Goal: Task Accomplishment & Management: Complete application form

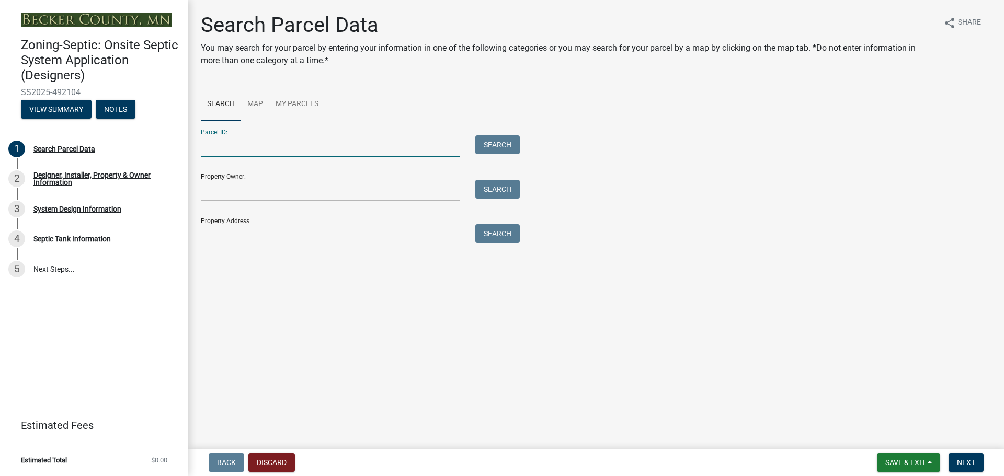
click at [229, 144] on input "Parcel ID:" at bounding box center [330, 145] width 259 height 21
click at [288, 101] on link "My Parcels" at bounding box center [296, 104] width 55 height 33
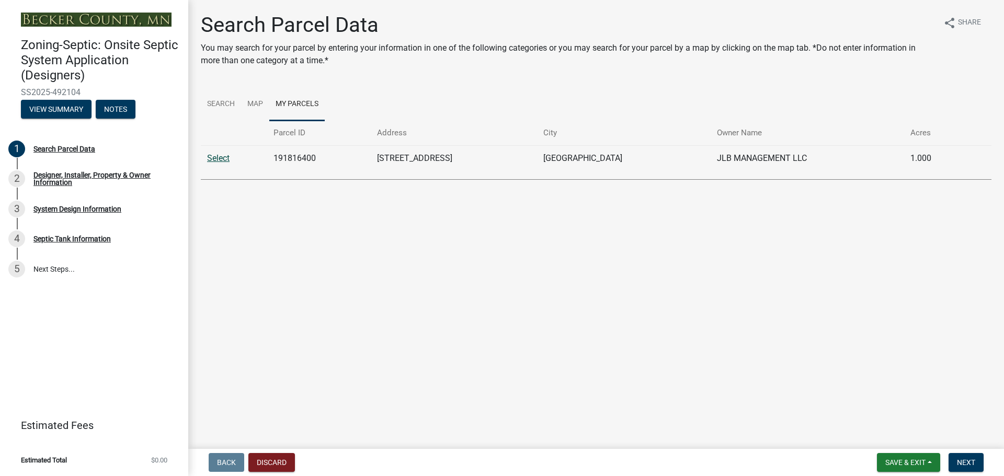
click at [223, 159] on link "Select" at bounding box center [218, 158] width 22 height 10
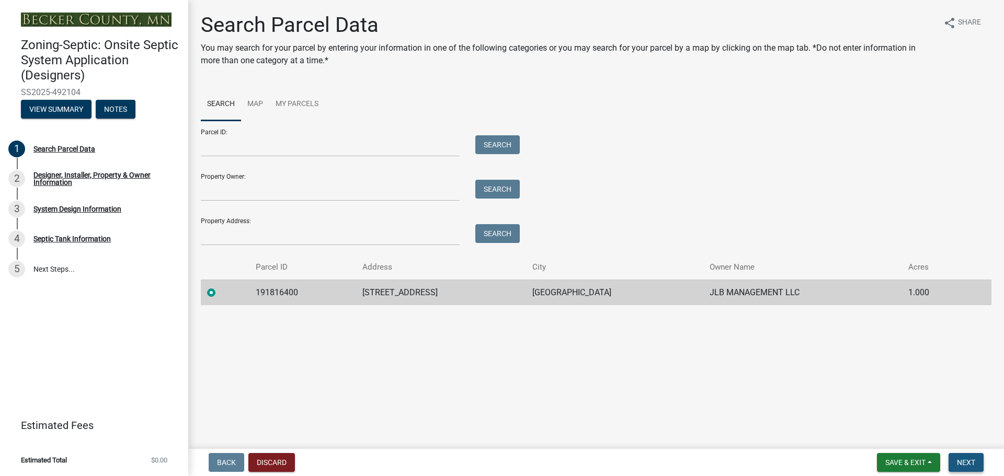
click at [963, 461] on span "Next" at bounding box center [966, 462] width 18 height 8
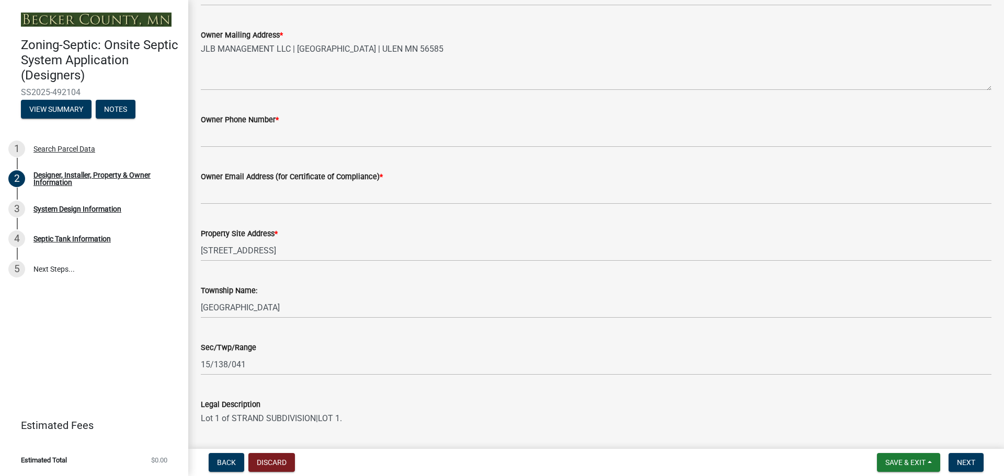
scroll to position [475, 0]
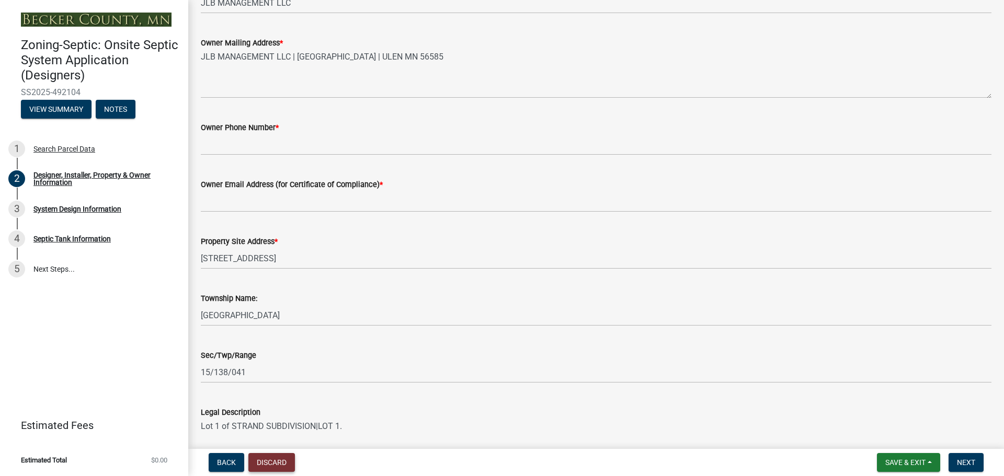
click at [268, 463] on button "Discard" at bounding box center [271, 462] width 47 height 19
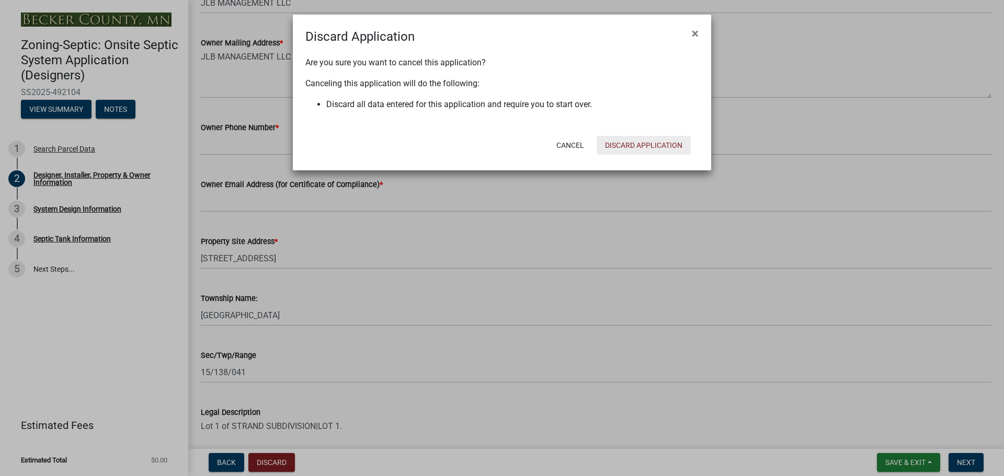
click at [623, 146] on button "Discard Application" at bounding box center [643, 145] width 94 height 19
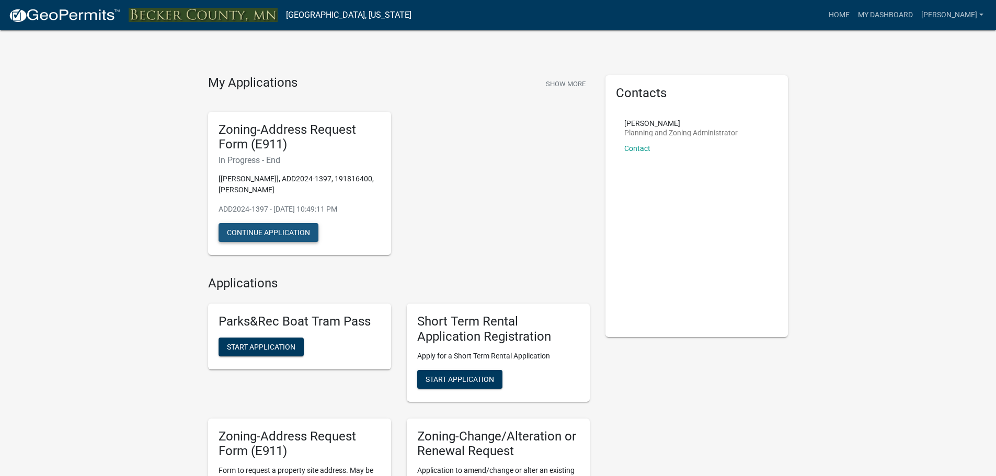
click at [287, 232] on button "Continue Application" at bounding box center [269, 232] width 100 height 19
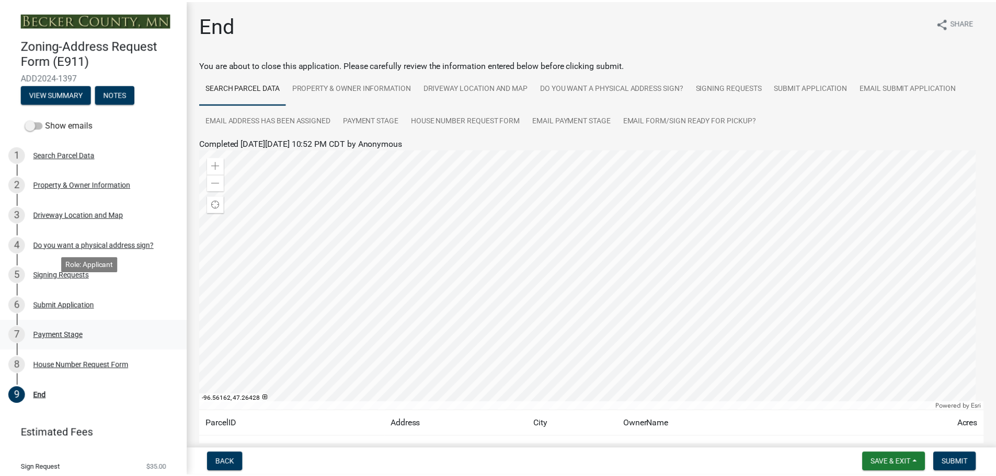
scroll to position [31, 0]
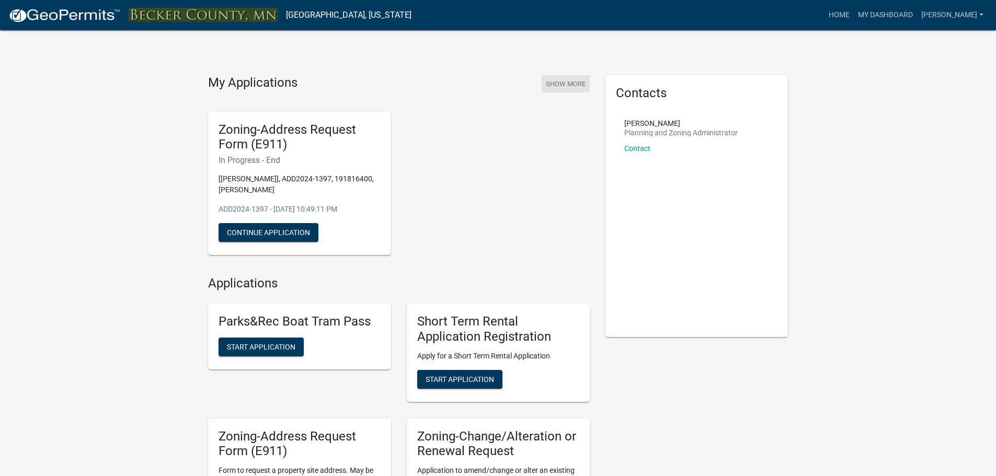
click at [561, 84] on button "Show More" at bounding box center [566, 83] width 48 height 17
